Goal: Use online tool/utility: Utilize a website feature to perform a specific function

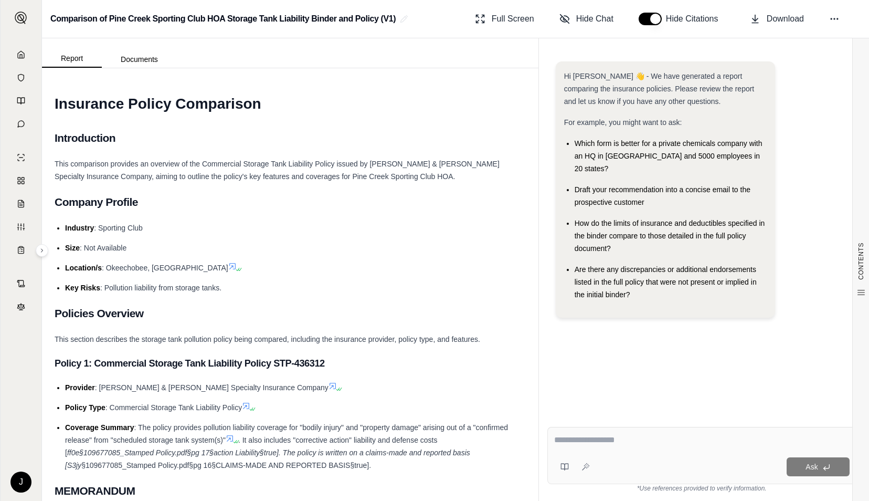
drag, startPoint x: 7, startPoint y: 52, endPoint x: 16, endPoint y: 53, distance: 8.4
click at [8, 52] on link at bounding box center [21, 54] width 28 height 21
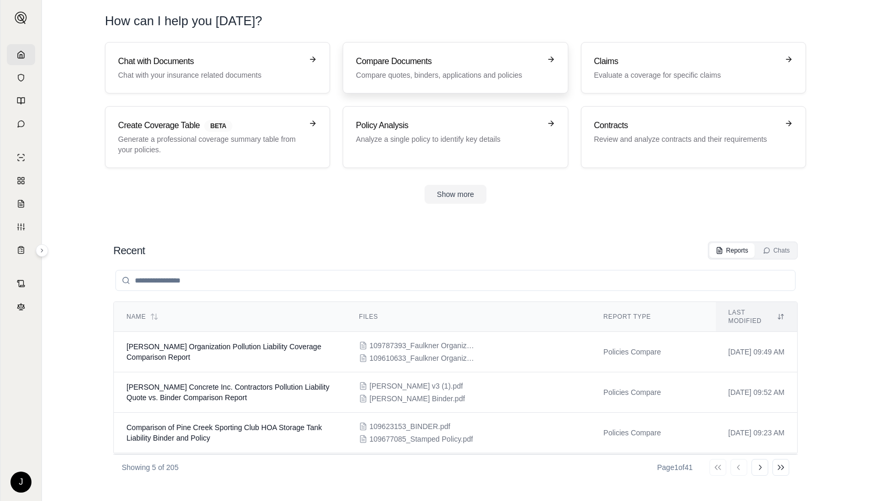
click at [404, 73] on p "Compare quotes, binders, applications and policies" at bounding box center [448, 75] width 184 height 10
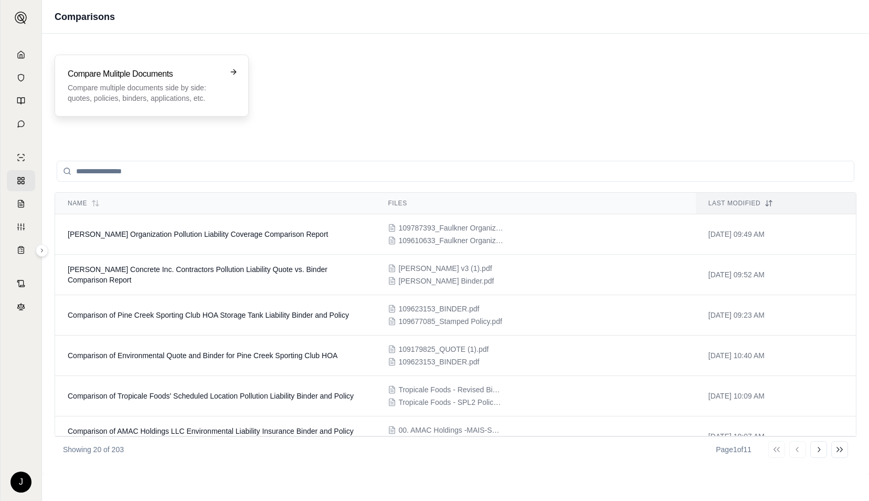
click at [142, 103] on div "Compare Mulitple Documents Compare multiple documents side by side: quotes, pol…" at bounding box center [152, 86] width 194 height 62
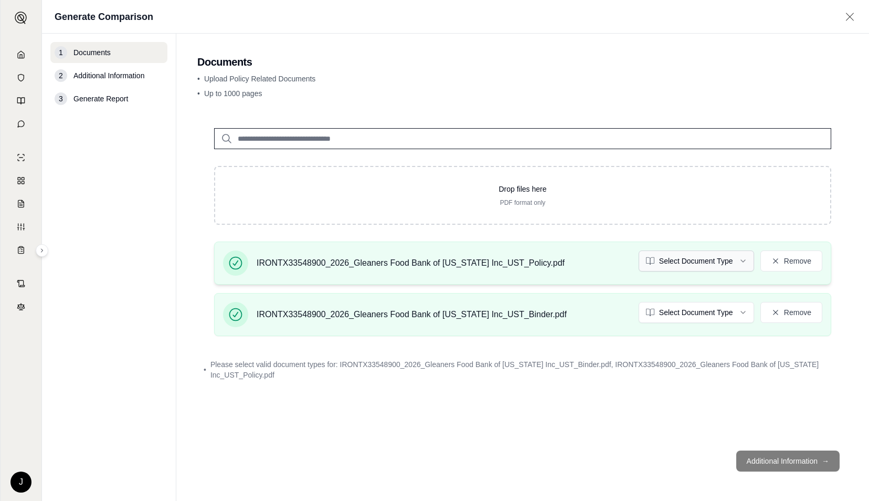
click at [693, 258] on html "J Generate Comparison 1 Documents 2 Additional Information 3 Generate Report Do…" at bounding box center [434, 250] width 869 height 501
click at [706, 318] on html "J Generate Comparison 1 Documents 2 Additional Information 3 Generate Report Do…" at bounding box center [434, 250] width 869 height 501
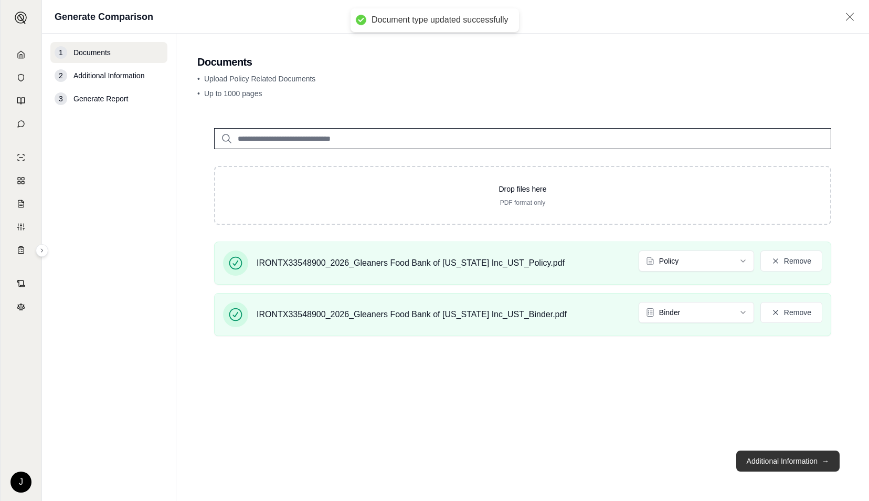
click at [781, 461] on button "Additional Information →" at bounding box center [787, 460] width 103 height 21
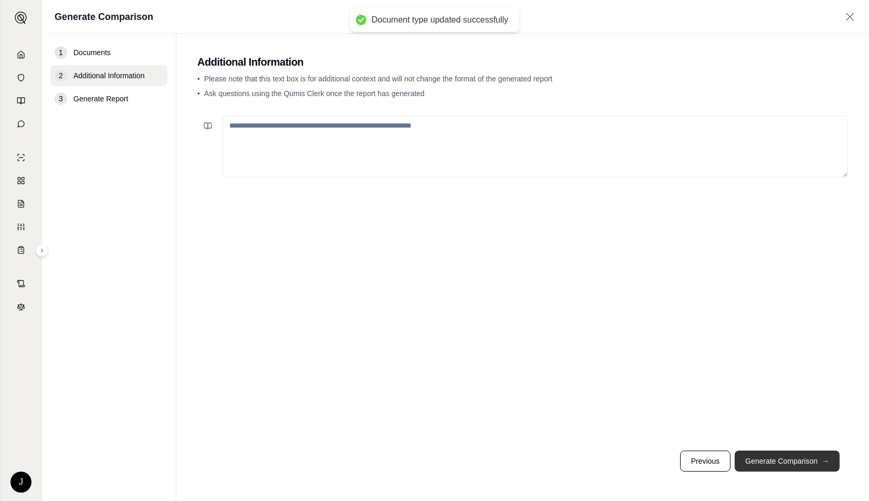
click at [781, 461] on button "Generate Comparison →" at bounding box center [787, 460] width 105 height 21
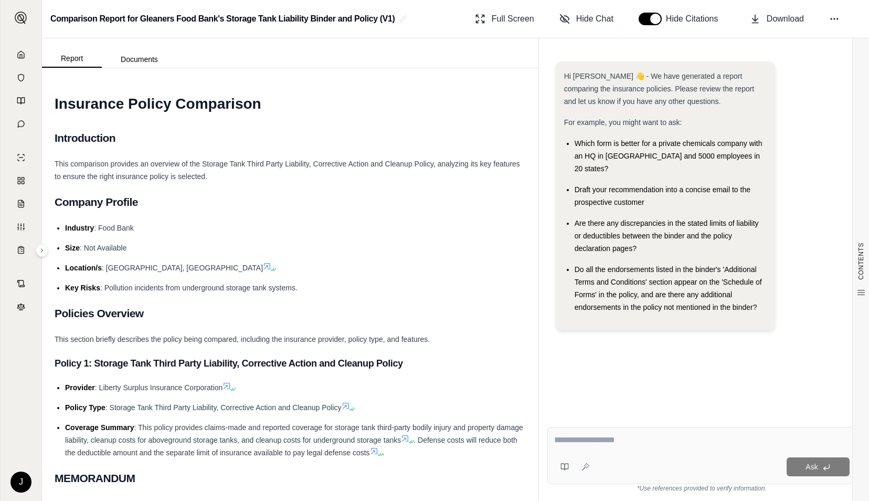
click at [685, 435] on textarea at bounding box center [702, 439] width 296 height 13
paste textarea "**********"
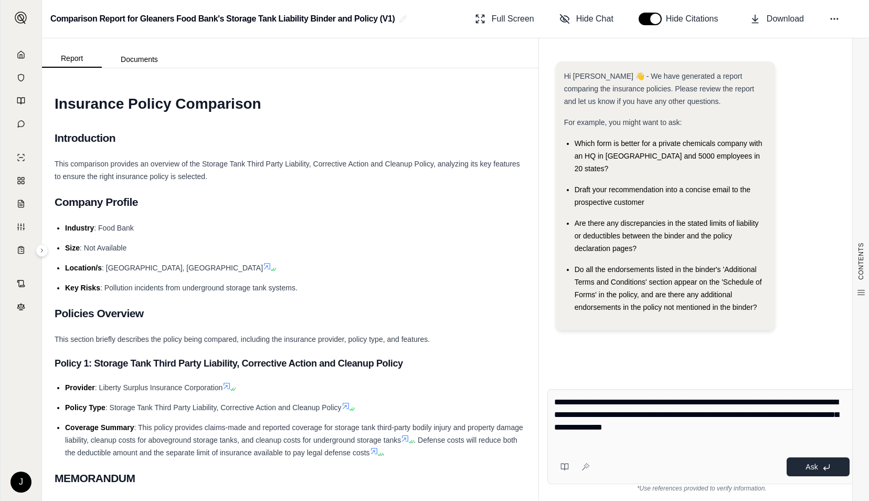
type textarea "**********"
click at [814, 469] on span "Ask" at bounding box center [811, 466] width 12 height 8
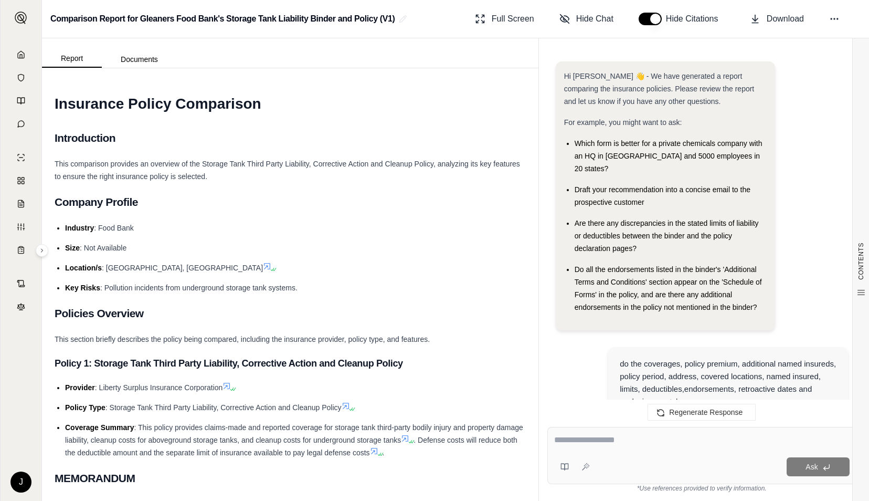
scroll to position [2380, 0]
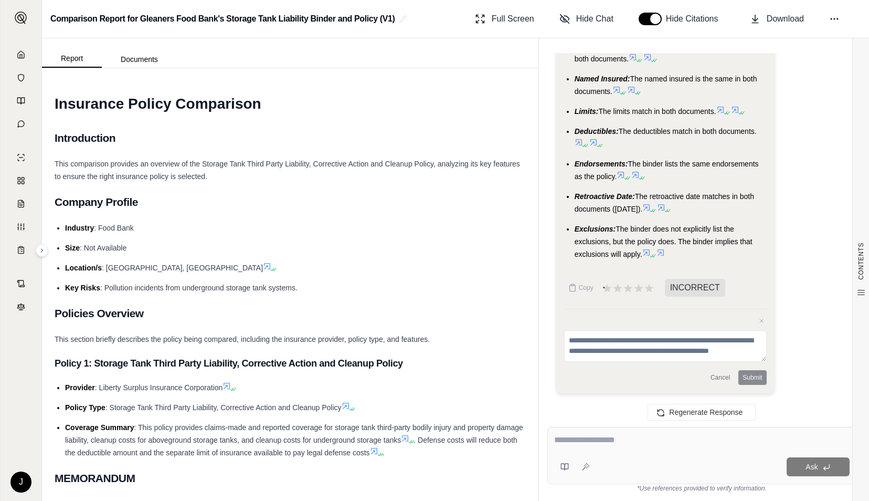
drag, startPoint x: 651, startPoint y: 381, endPoint x: 651, endPoint y: 435, distance: 53.5
click at [651, 435] on textarea at bounding box center [701, 439] width 295 height 13
type textarea "**********"
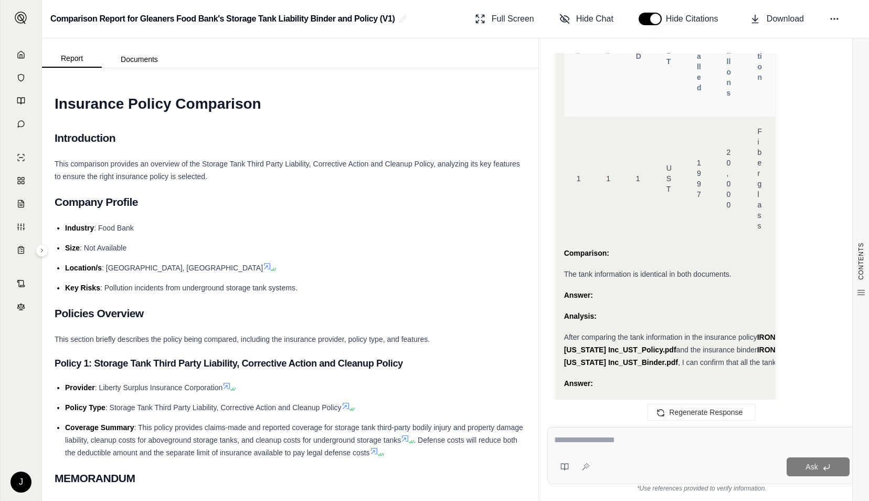
scroll to position [3807, 0]
